Goal: Task Accomplishment & Management: Manage account settings

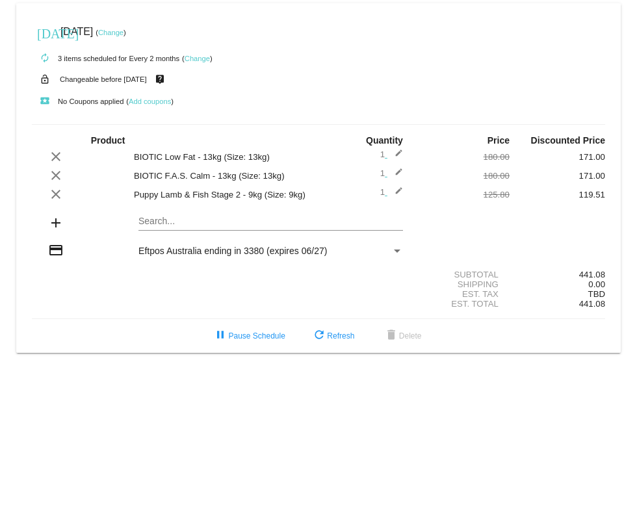
click at [55, 221] on mat-icon "add" at bounding box center [56, 223] width 16 height 16
click at [180, 223] on mat-card "[DATE] [DATE] ( Change ) autorenew 3 items scheduled for Every 2 months ( Chang…" at bounding box center [318, 177] width 604 height 349
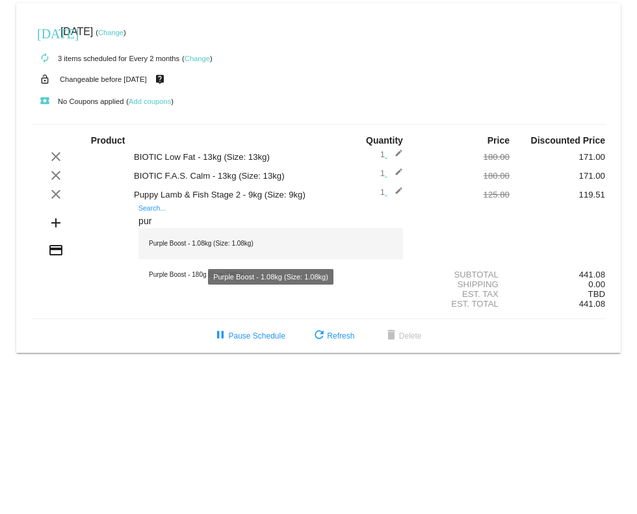
type input "pur"
click at [177, 250] on div "Purple Boost - 1.08kg (Size: 1.08kg)" at bounding box center [270, 243] width 264 height 31
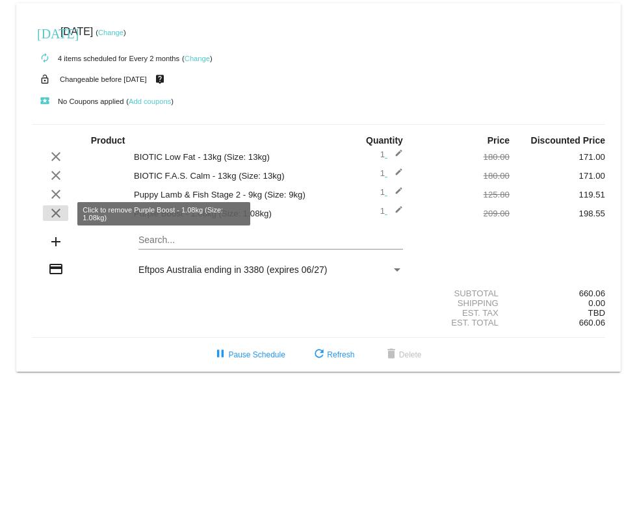
click at [58, 214] on mat-icon "clear" at bounding box center [56, 213] width 16 height 16
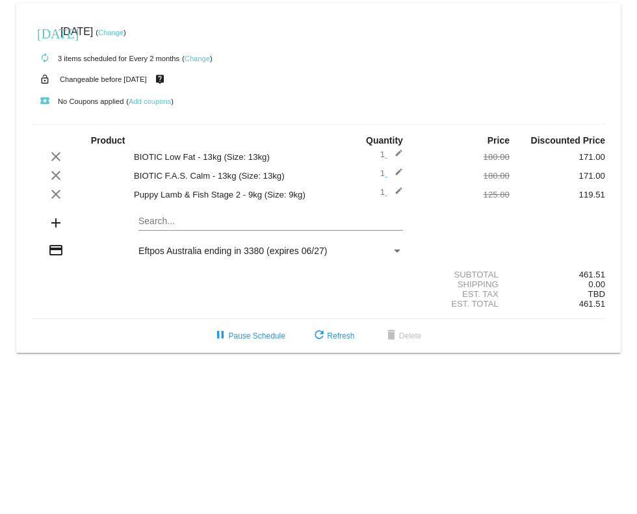
click at [239, 220] on mat-card "[DATE] [DATE] ( Change ) autorenew 3 items scheduled for Every 2 months ( Chang…" at bounding box center [318, 177] width 604 height 349
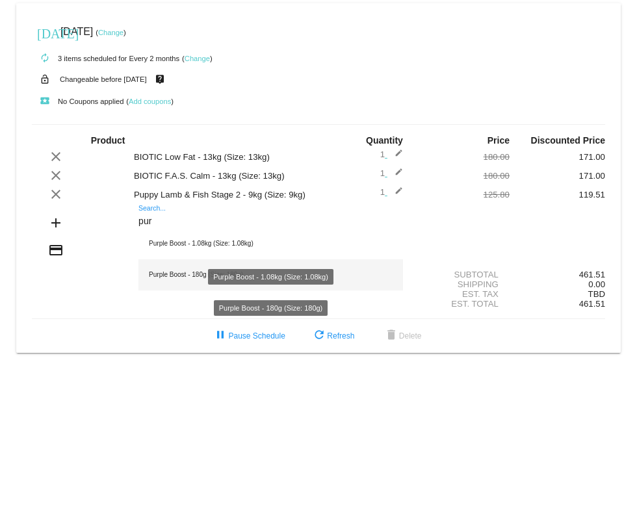
type input "pur"
click at [208, 272] on div "Purple Boost - 180g (Size: 180g)" at bounding box center [270, 274] width 264 height 31
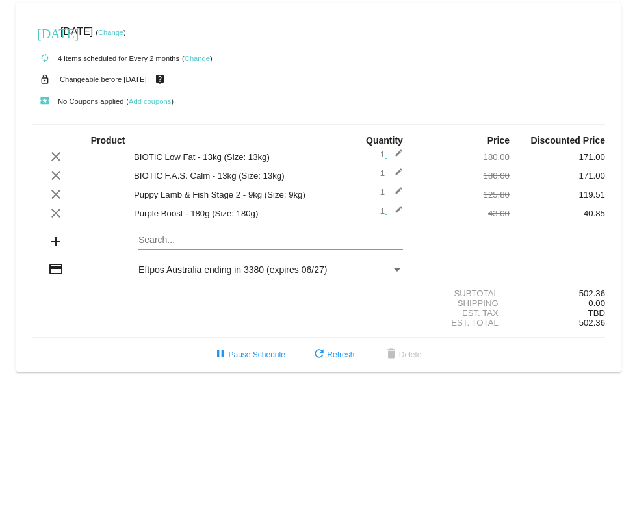
click at [123, 32] on link "Change" at bounding box center [110, 33] width 25 height 8
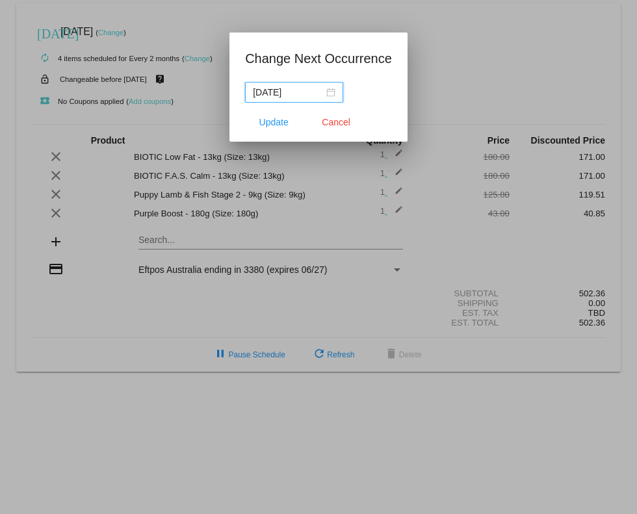
click at [329, 89] on div "[DATE]" at bounding box center [294, 92] width 82 height 14
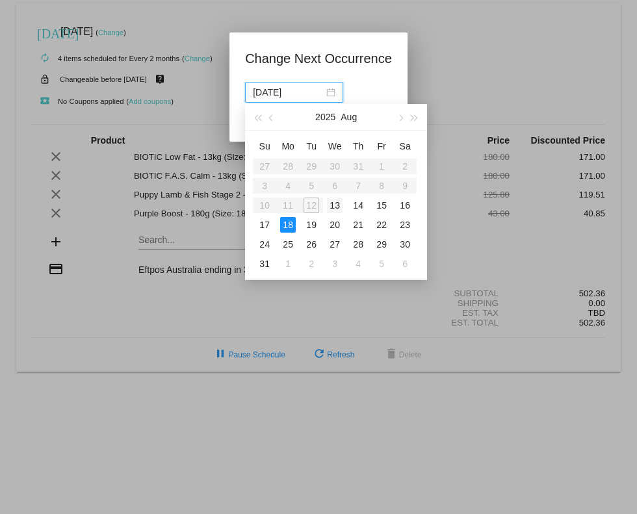
click at [331, 208] on div "13" at bounding box center [335, 205] width 16 height 16
type input "[DATE]"
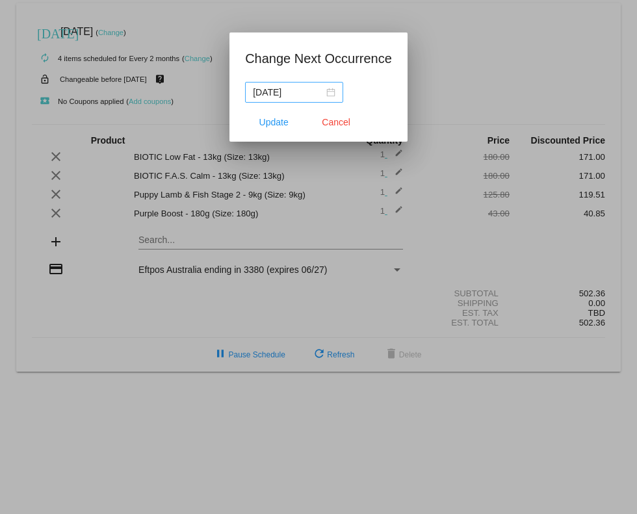
click at [329, 93] on div "[DATE]" at bounding box center [294, 92] width 82 height 14
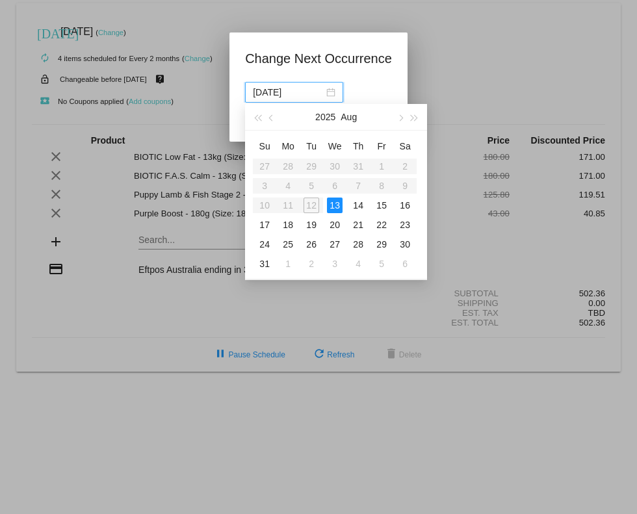
click at [315, 208] on table "Su Mo Tu We Th Fr Sa 27 28 29 30 31 1 2 3 4 5 6 7 8 9 10 11 12 13 14 15 16 17 1…" at bounding box center [335, 205] width 164 height 138
click at [331, 205] on div "13" at bounding box center [335, 205] width 16 height 16
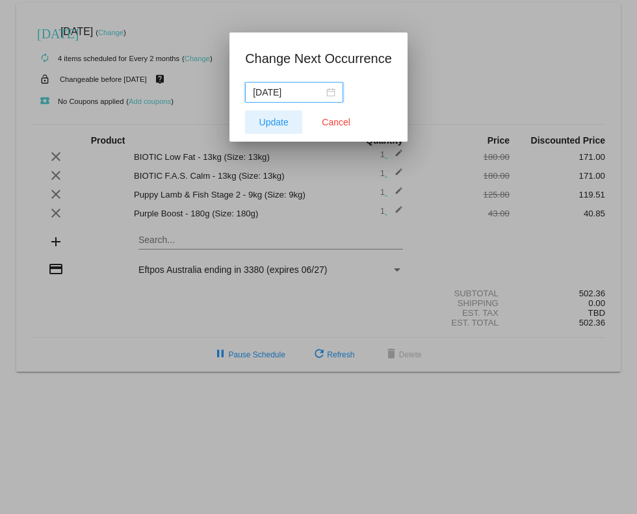
click at [283, 121] on span "Update" at bounding box center [273, 122] width 29 height 10
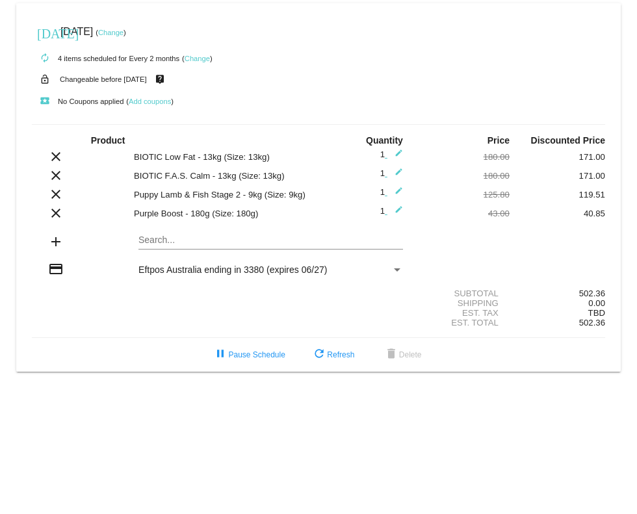
click at [203, 57] on link "Change" at bounding box center [196, 59] width 25 height 8
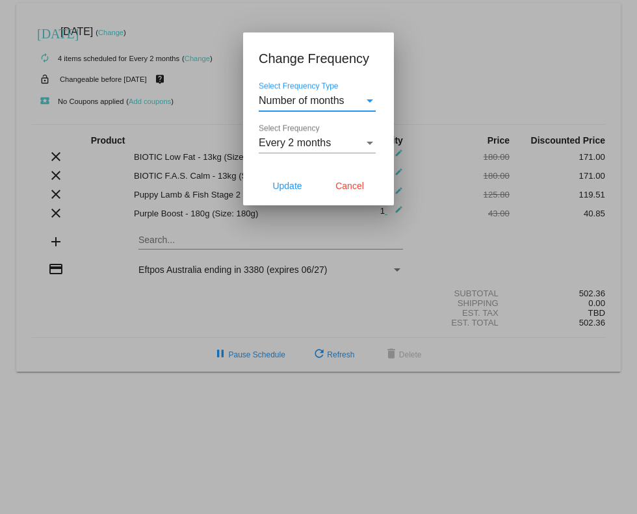
click at [501, 80] on div at bounding box center [318, 257] width 637 height 514
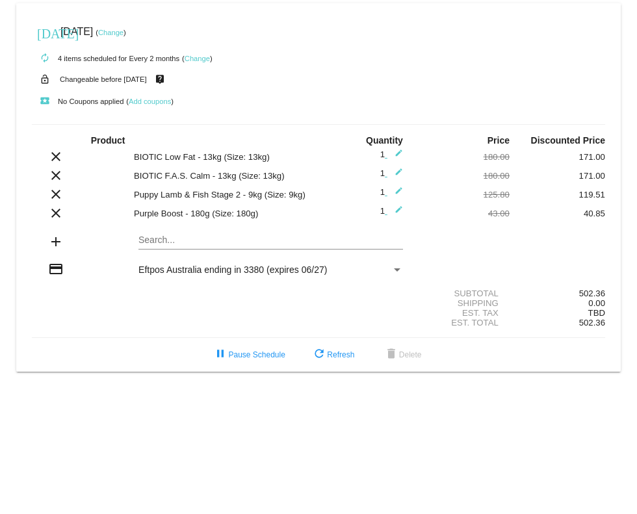
click at [443, 392] on body "[DATE] [DATE] ( Change ) autorenew 4 items scheduled for Every 2 months ( Chang…" at bounding box center [318, 257] width 637 height 514
